Goal: Task Accomplishment & Management: Manage account settings

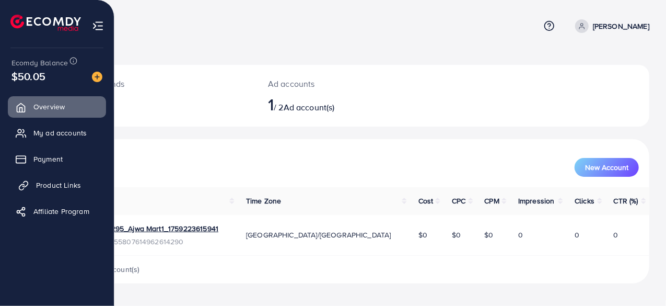
click at [39, 184] on span "Product Links" at bounding box center [58, 185] width 45 height 10
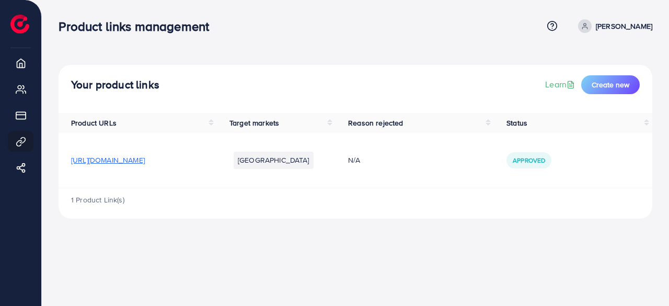
click at [145, 164] on span "https://n8uawt-f1.myshopify.com/products/child-safety-refrigerator-lock-double-…" at bounding box center [108, 160] width 74 height 10
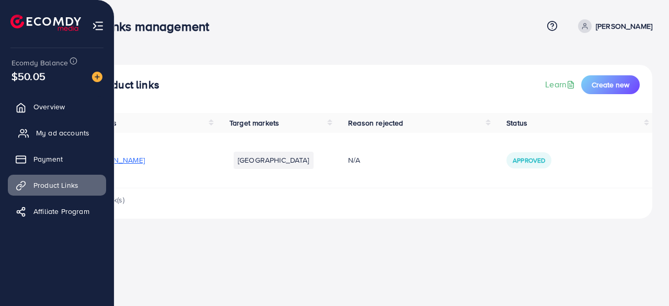
click at [51, 131] on span "My ad accounts" at bounding box center [62, 132] width 53 height 10
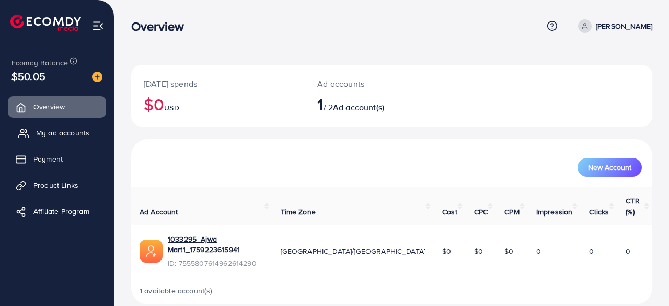
click at [78, 134] on span "My ad accounts" at bounding box center [62, 132] width 53 height 10
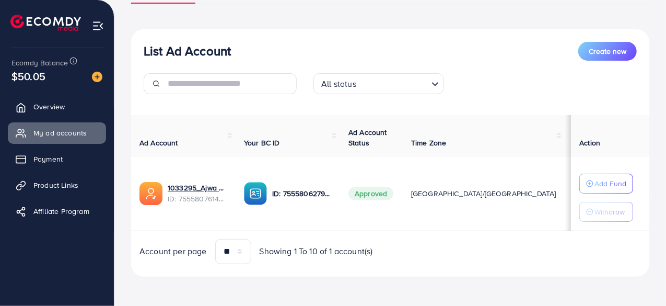
scroll to position [97, 0]
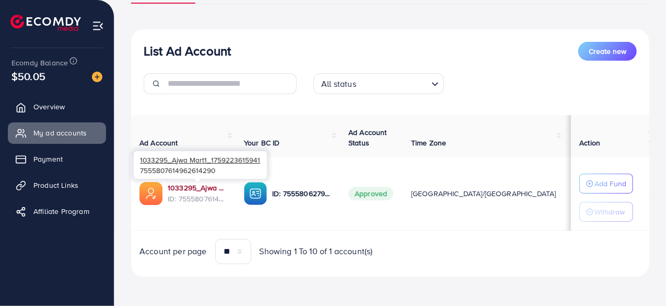
click at [196, 187] on link "1033295_Ajwa Mart1_1759223615941" at bounding box center [198, 187] width 60 height 10
